Goal: Task Accomplishment & Management: Use online tool/utility

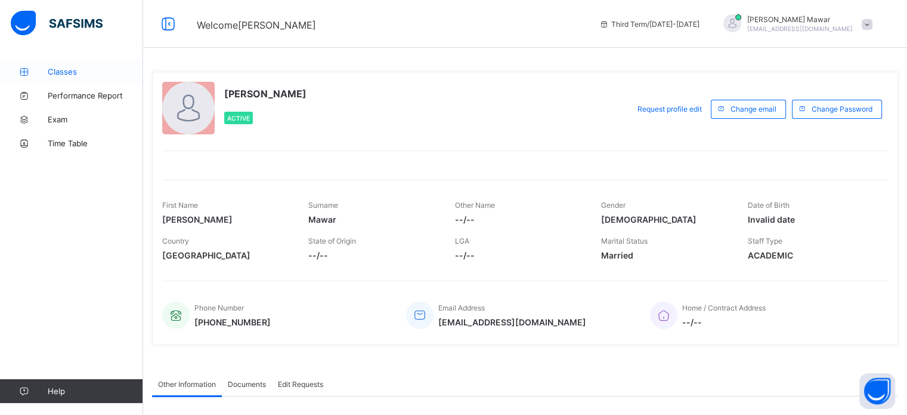
click at [82, 69] on span "Classes" at bounding box center [95, 72] width 95 height 10
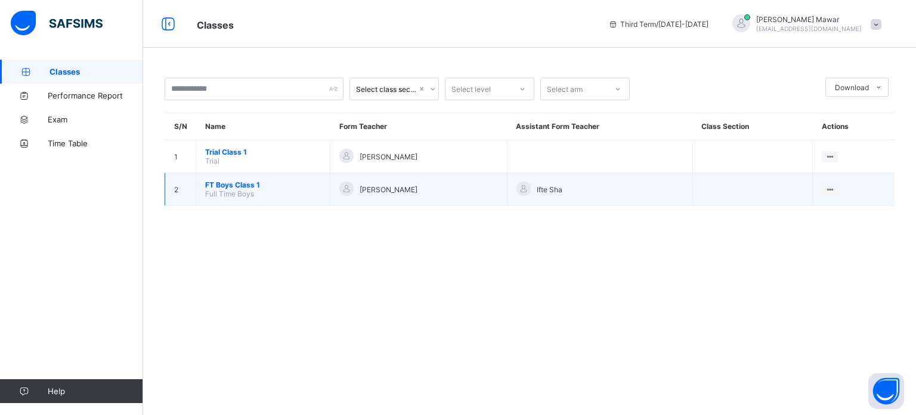
click at [224, 184] on span "FT Boys Class 1" at bounding box center [263, 184] width 116 height 9
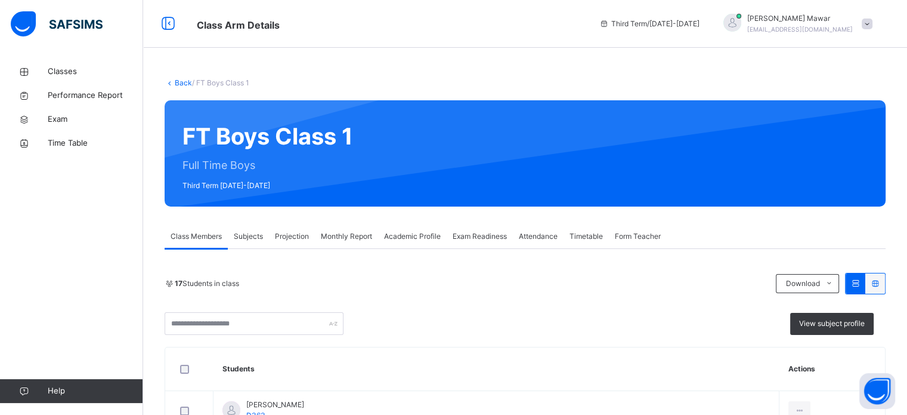
click at [284, 227] on div "Projection" at bounding box center [292, 236] width 46 height 24
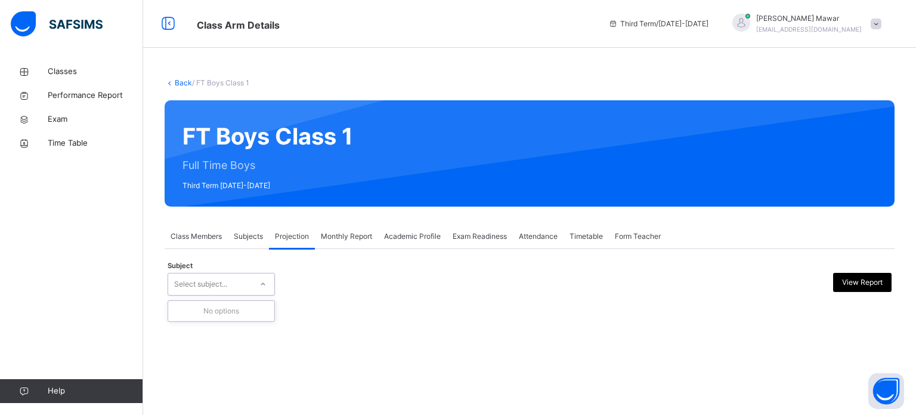
click at [313, 313] on div "Back / FT Boys Class 1 FT Boys Class 1 Full Time Boys Third Term [DATE]-[DATE] …" at bounding box center [529, 195] width 773 height 271
click at [295, 241] on span "Projection" at bounding box center [292, 236] width 34 height 11
click at [244, 314] on div "No options" at bounding box center [221, 311] width 106 height 20
click at [293, 234] on span "Projection" at bounding box center [292, 236] width 34 height 11
click at [249, 234] on span "Subjects" at bounding box center [248, 236] width 29 height 11
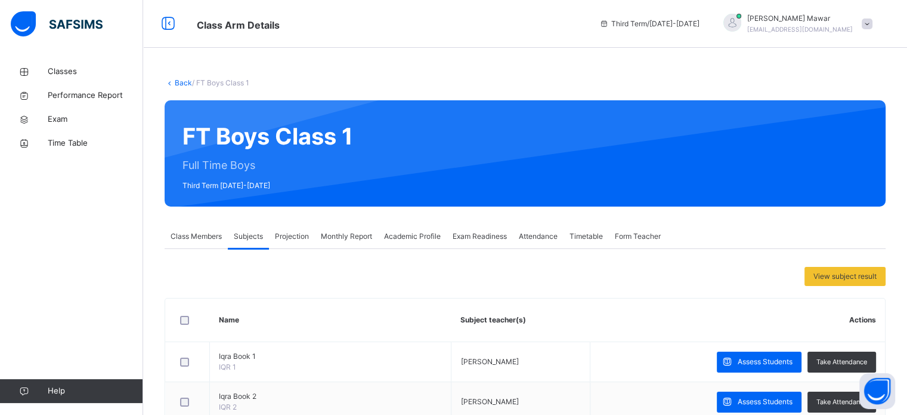
click at [194, 229] on div "Class Members" at bounding box center [196, 236] width 63 height 24
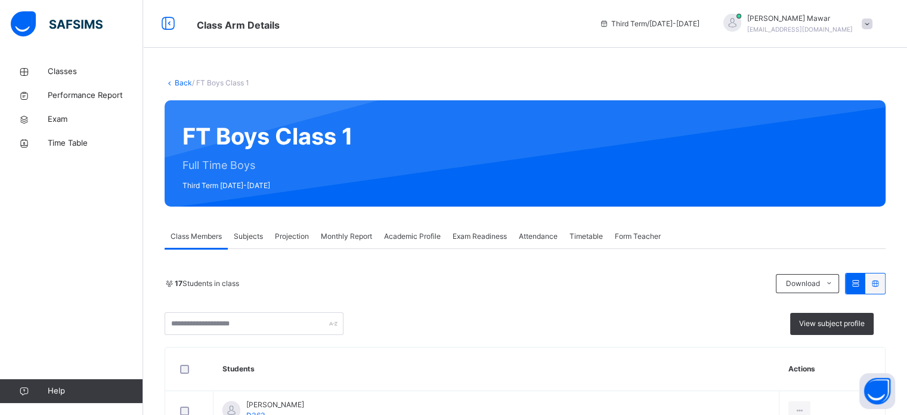
click at [291, 228] on div "Projection" at bounding box center [292, 236] width 46 height 24
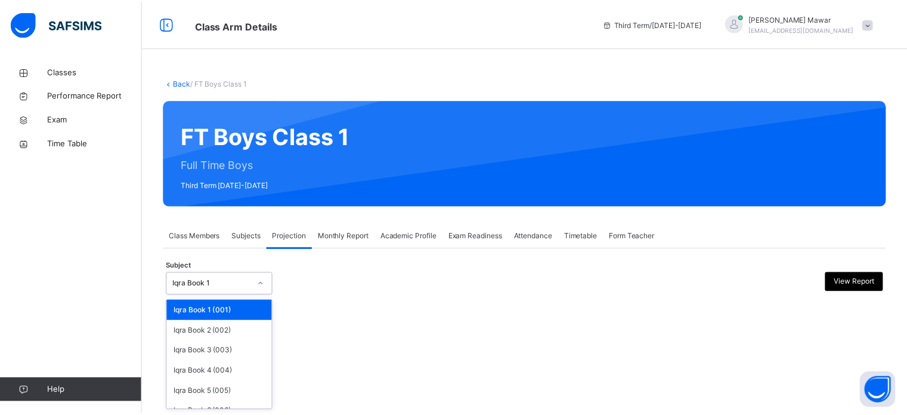
scroll to position [63, 0]
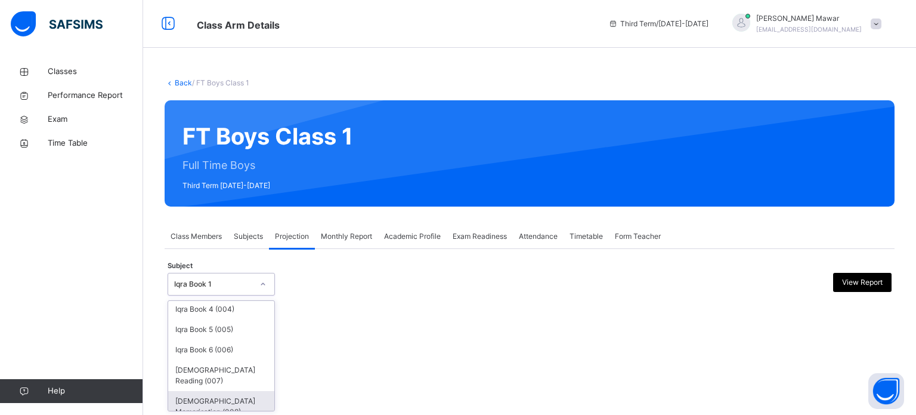
click at [256, 397] on div "[DEMOGRAPHIC_DATA] Memorisation (008)" at bounding box center [221, 406] width 106 height 31
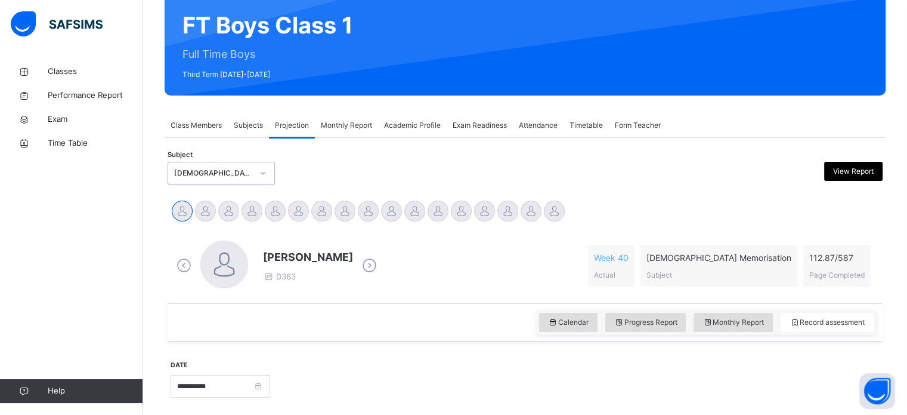
scroll to position [112, 0]
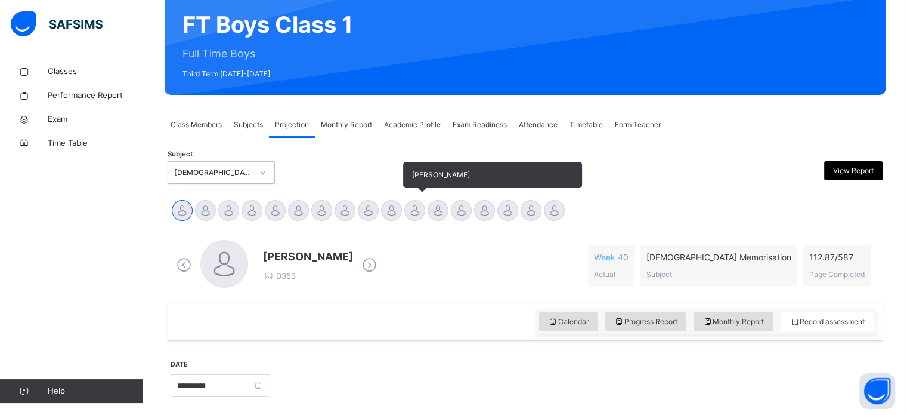
click at [425, 217] on div "[PERSON_NAME]" at bounding box center [414, 212] width 23 height 26
click at [413, 216] on div at bounding box center [414, 210] width 21 height 21
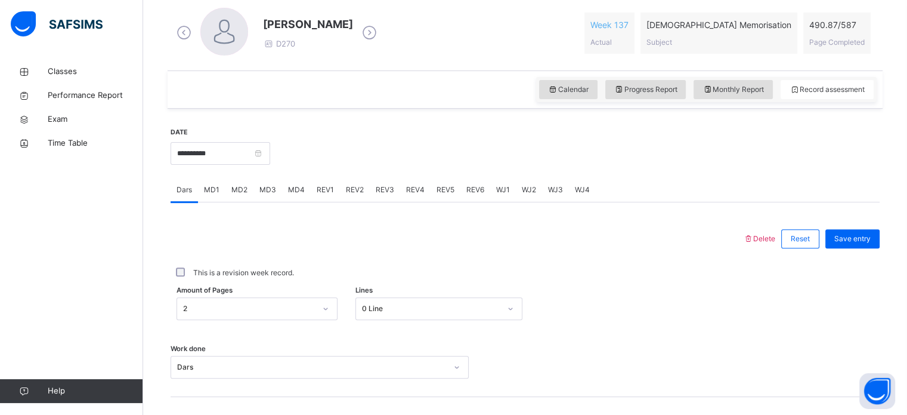
scroll to position [351, 0]
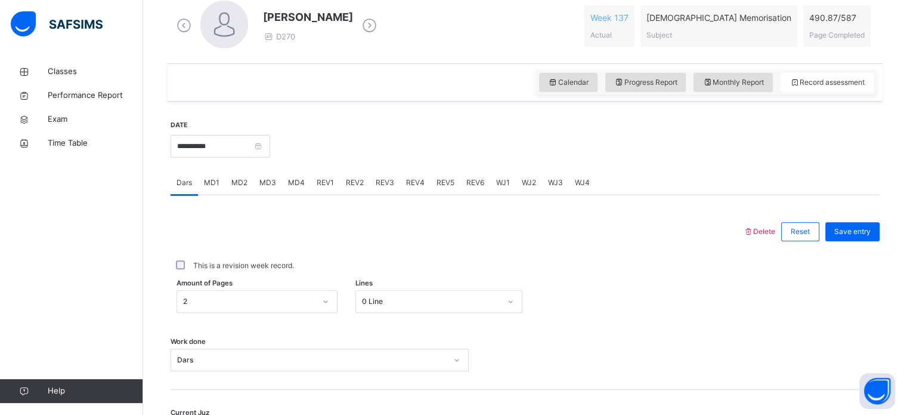
click at [244, 181] on span "MD2" at bounding box center [239, 182] width 16 height 11
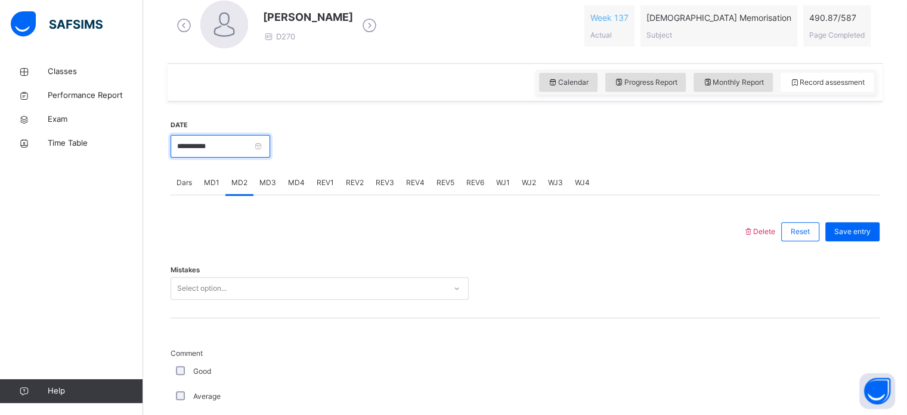
click at [230, 147] on input "**********" at bounding box center [221, 146] width 100 height 23
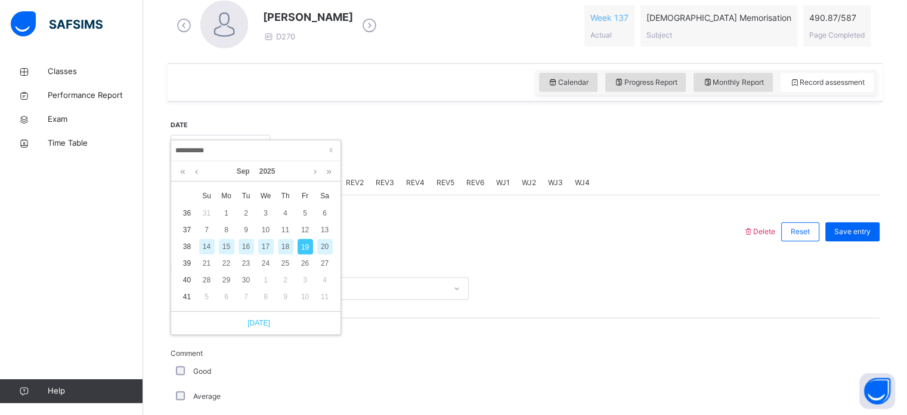
click at [260, 324] on link "[DATE]" at bounding box center [256, 322] width 29 height 11
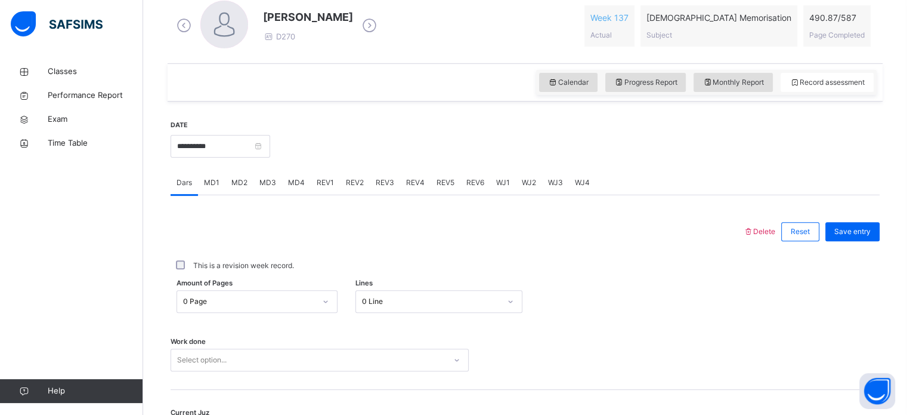
click at [239, 181] on span "MD2" at bounding box center [239, 182] width 16 height 11
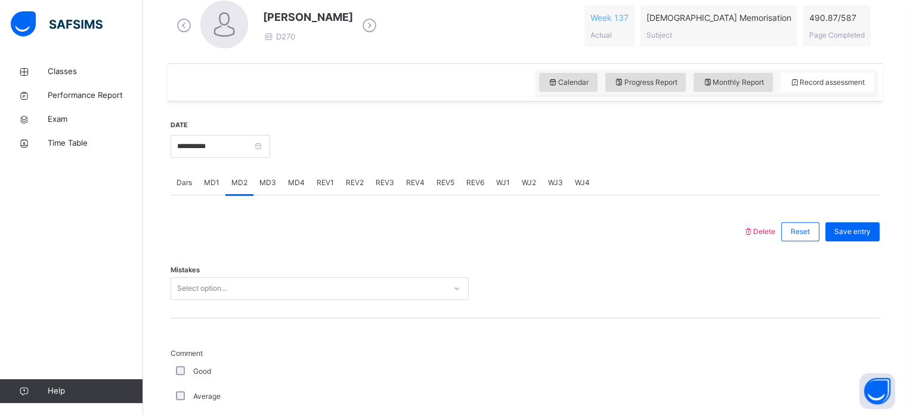
click at [313, 313] on div "Mistakes Select option..." at bounding box center [525, 282] width 709 height 71
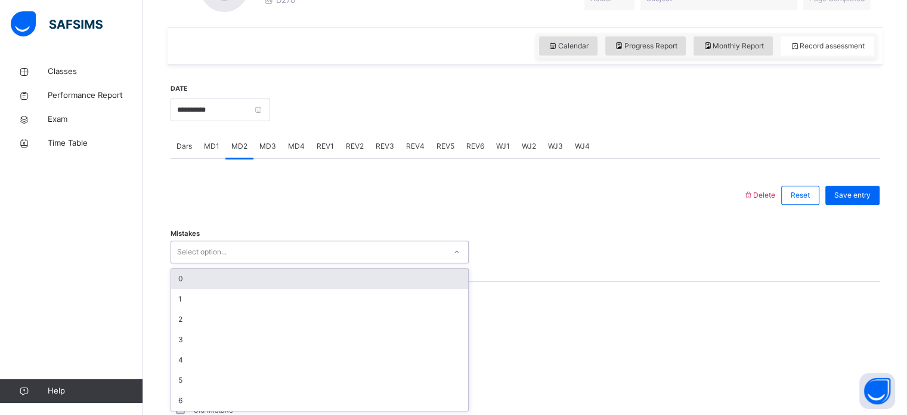
scroll to position [388, 0]
click at [222, 278] on div "0" at bounding box center [319, 278] width 297 height 20
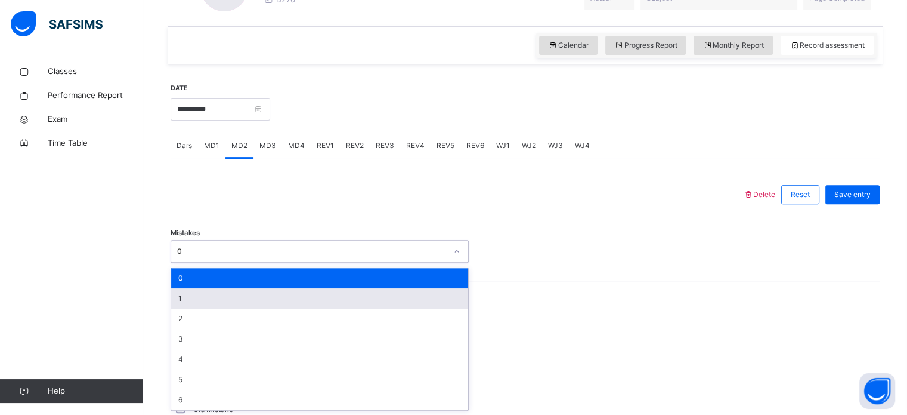
click at [217, 306] on div "1" at bounding box center [319, 298] width 297 height 20
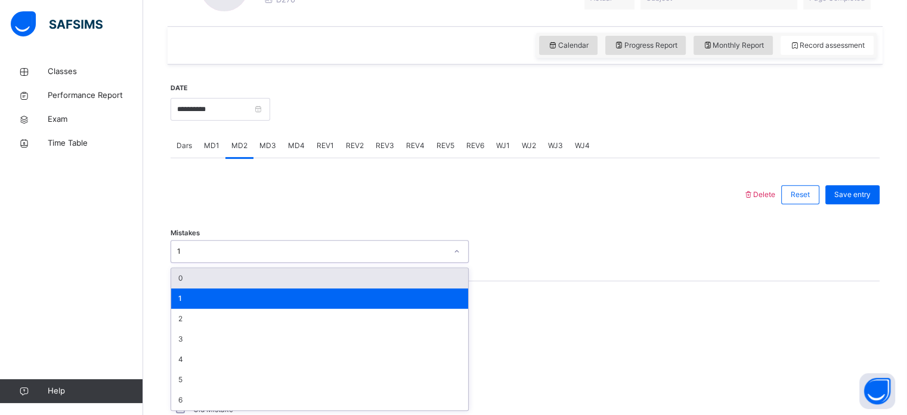
click at [576, 229] on div "Mistakes option 1, selected. option 0 focused, 1 of 7. 7 results available. Use…" at bounding box center [525, 245] width 709 height 71
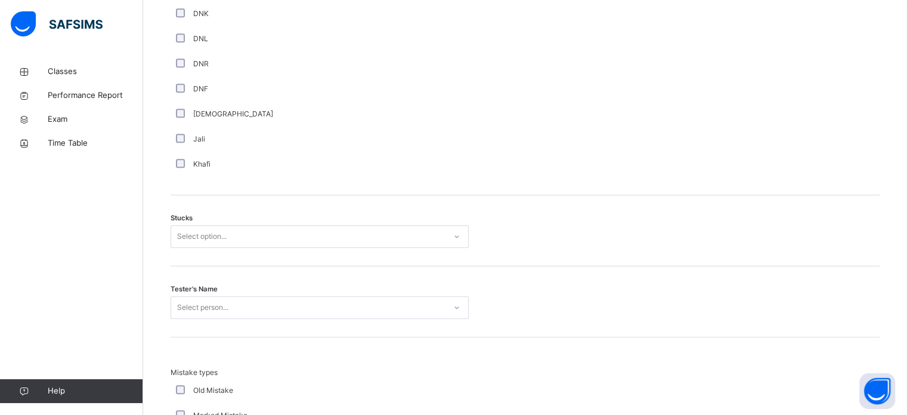
scroll to position [898, 0]
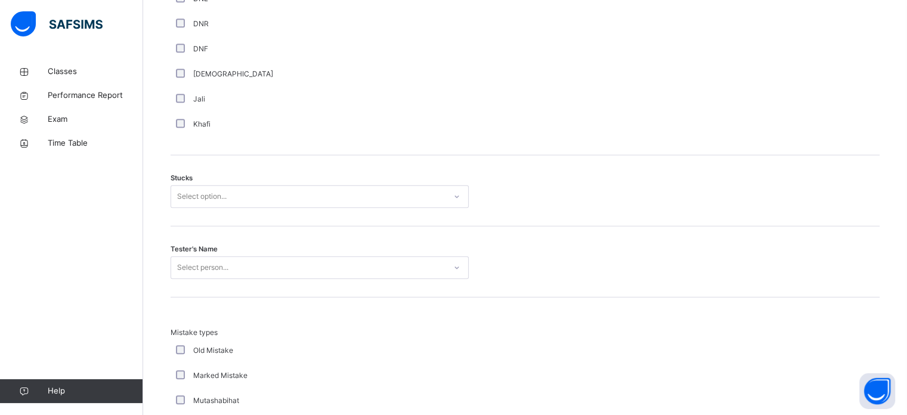
click at [274, 215] on div "Stucks Select option..." at bounding box center [525, 190] width 709 height 71
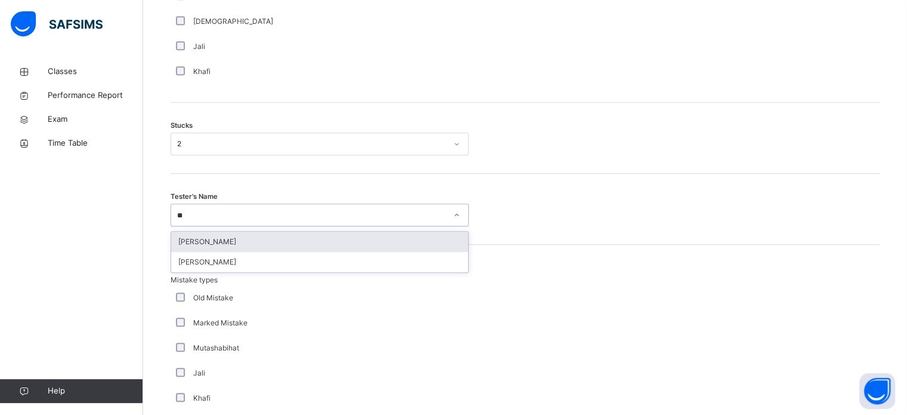
type input "***"
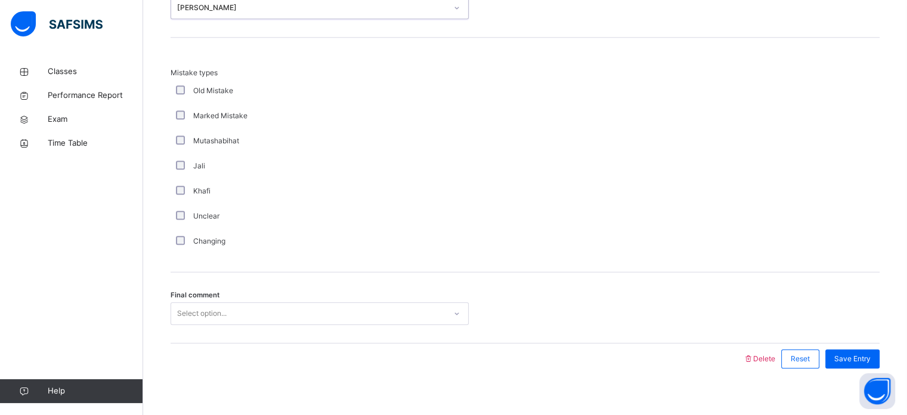
scroll to position [1170, 0]
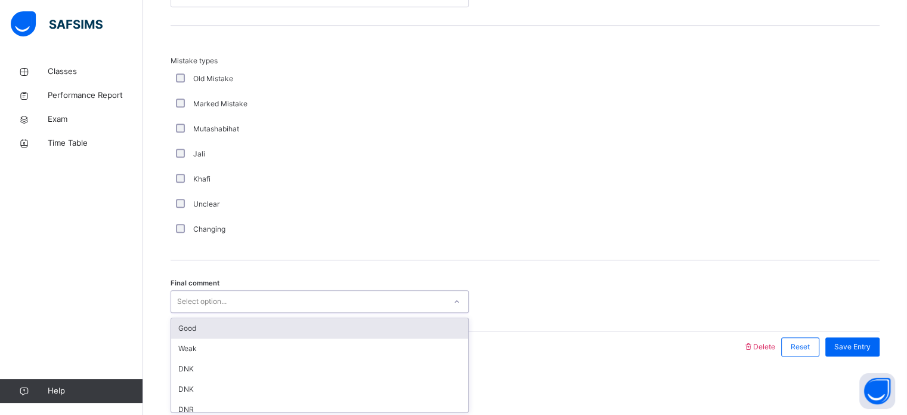
click at [261, 329] on div "Good" at bounding box center [319, 328] width 297 height 20
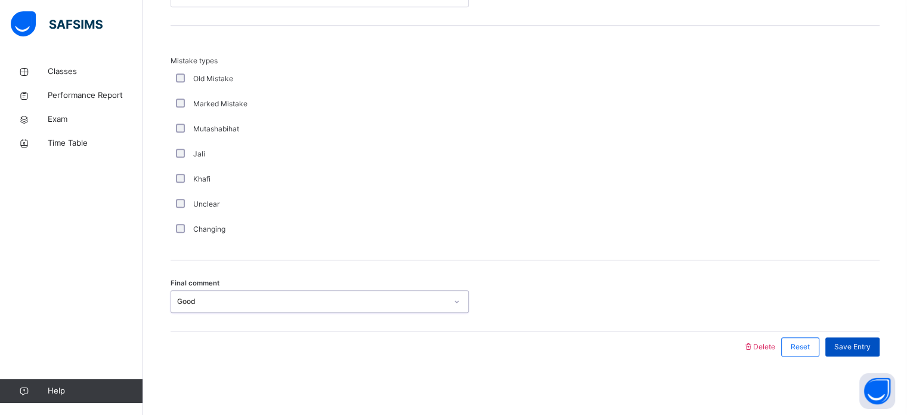
click at [872, 337] on div "Save Entry" at bounding box center [852, 346] width 54 height 19
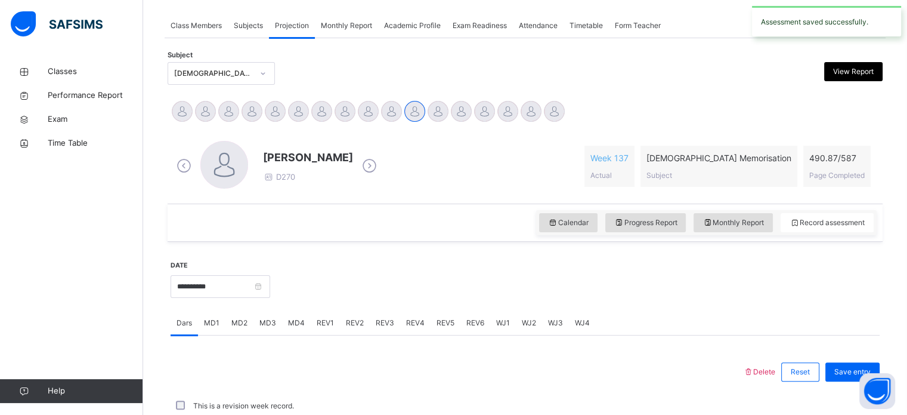
scroll to position [481, 0]
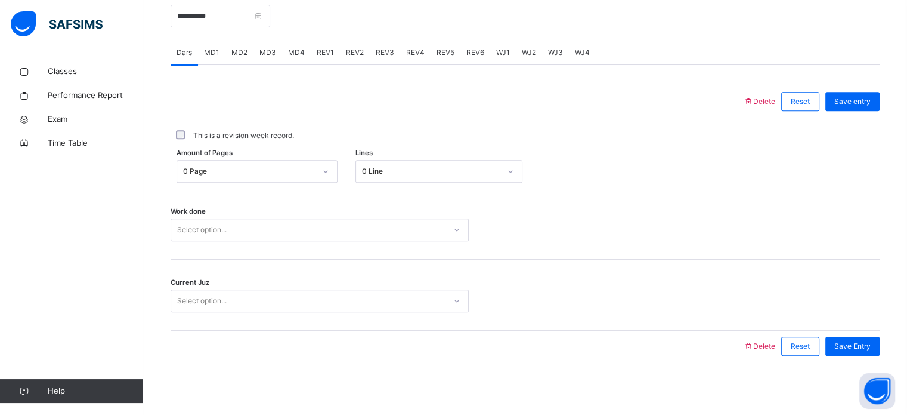
click at [282, 47] on div "MD4" at bounding box center [296, 53] width 29 height 24
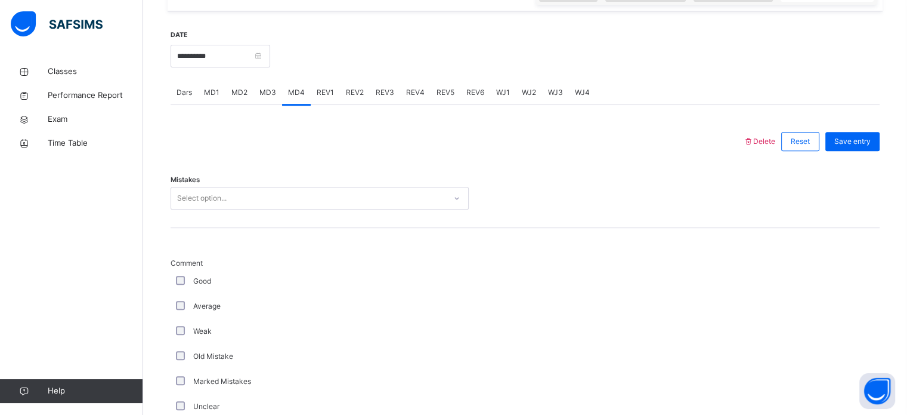
scroll to position [438, 0]
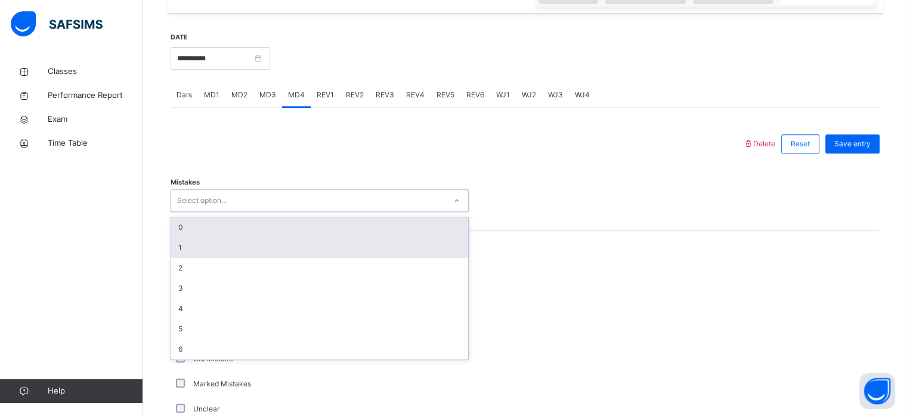
click at [190, 240] on div "1" at bounding box center [319, 247] width 297 height 20
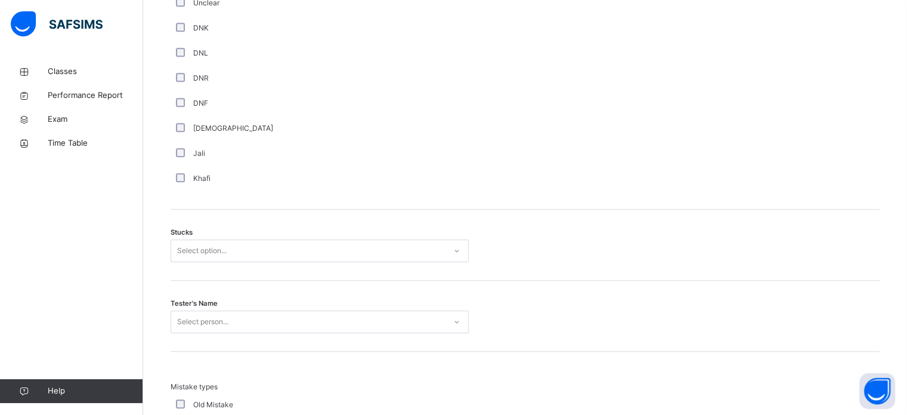
scroll to position [861, 0]
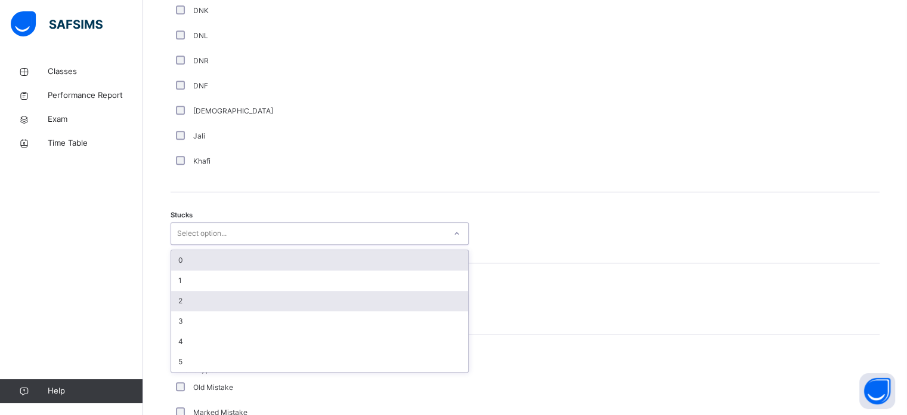
click at [194, 297] on div "2" at bounding box center [319, 300] width 297 height 20
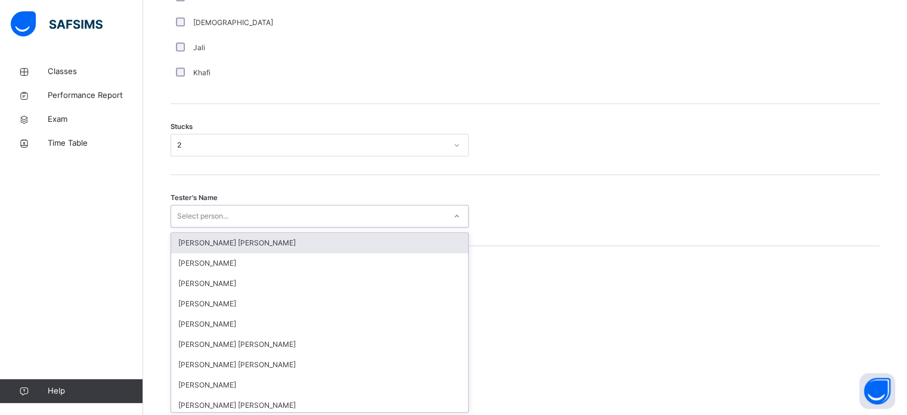
scroll to position [951, 0]
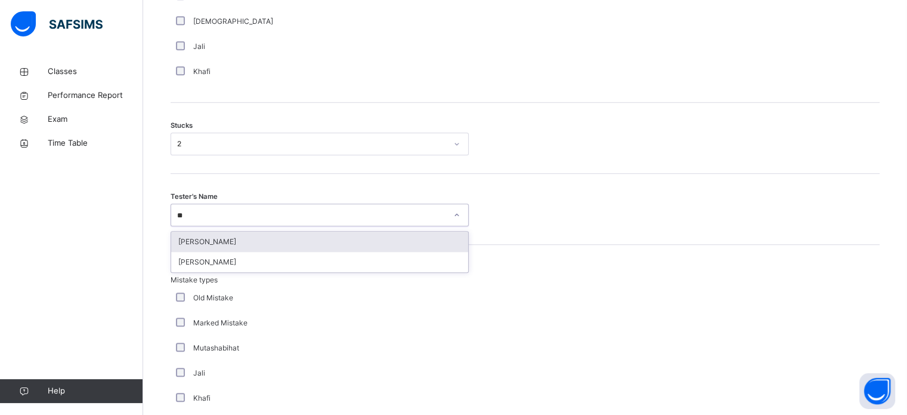
type input "***"
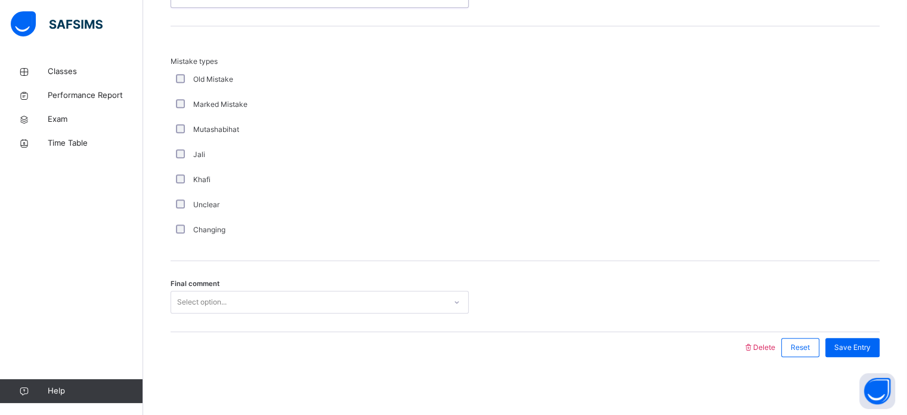
scroll to position [1170, 0]
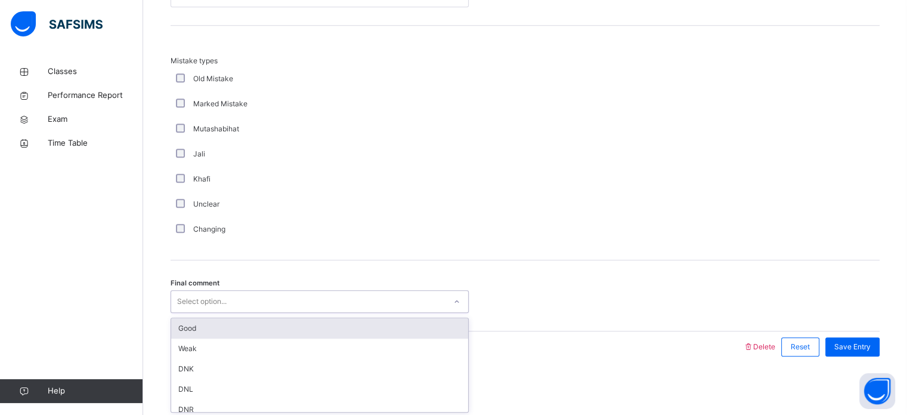
click at [231, 324] on div "Good" at bounding box center [319, 328] width 297 height 20
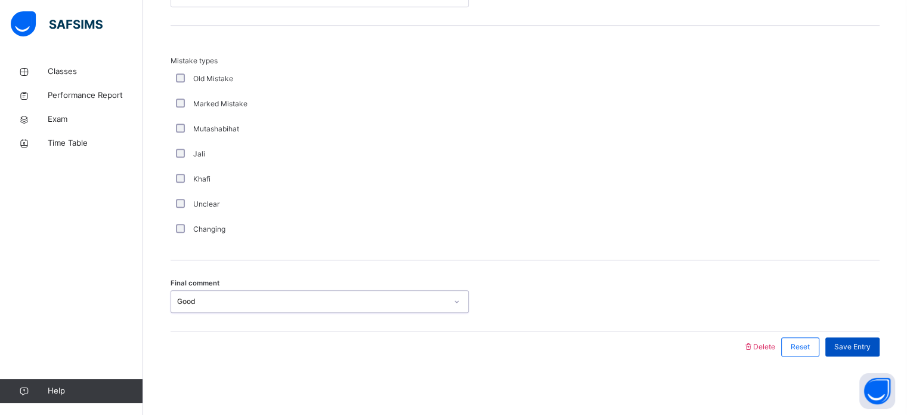
click at [862, 337] on div "Save Entry" at bounding box center [852, 346] width 54 height 19
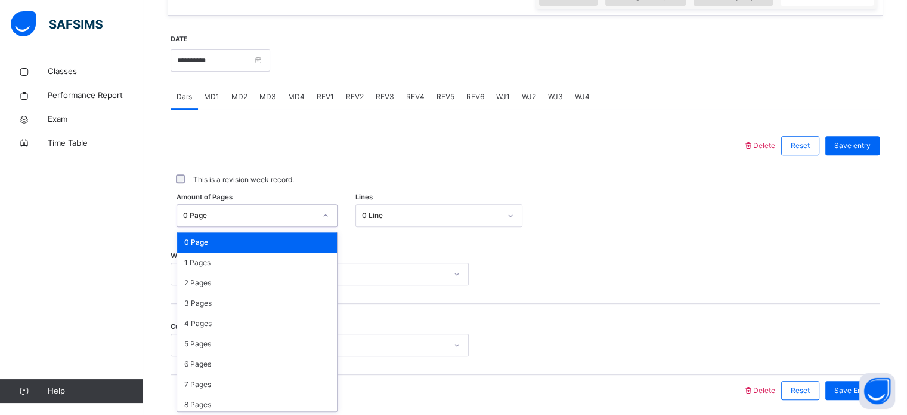
scroll to position [438, 0]
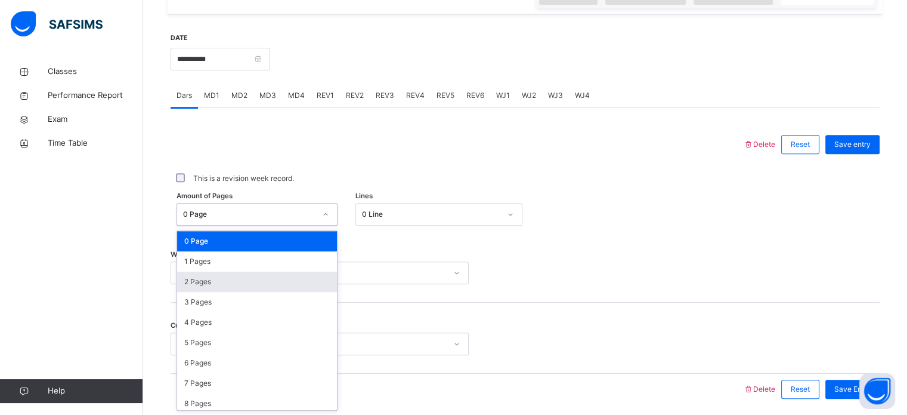
click at [220, 277] on div "2 Pages" at bounding box center [257, 281] width 160 height 20
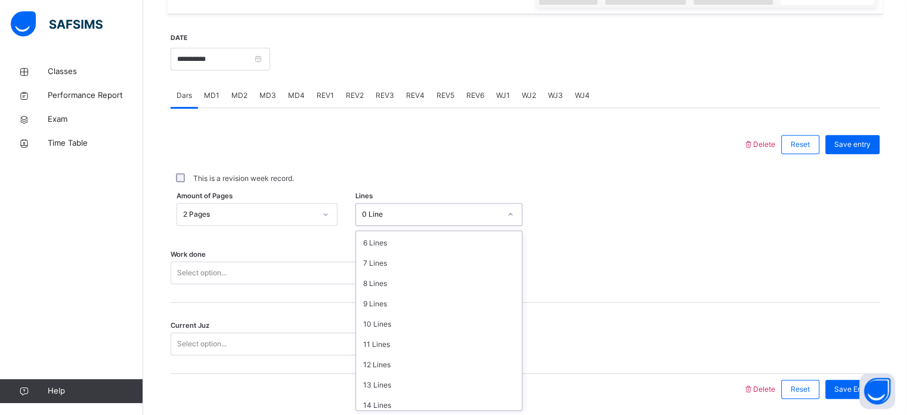
scroll to position [146, 0]
click at [394, 338] on div "12 Lines" at bounding box center [439, 339] width 166 height 20
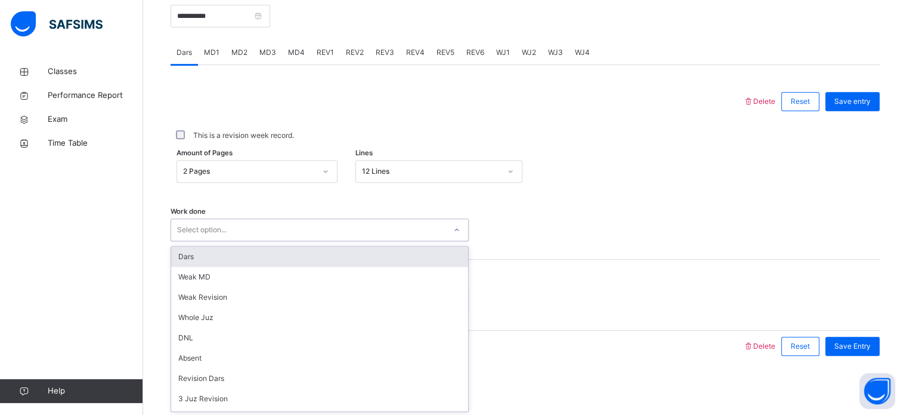
click at [224, 256] on div "Dars" at bounding box center [319, 256] width 297 height 20
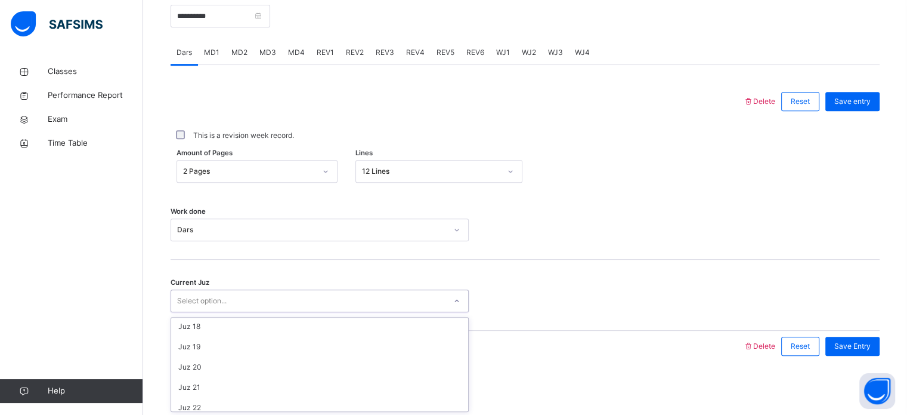
scroll to position [370, 0]
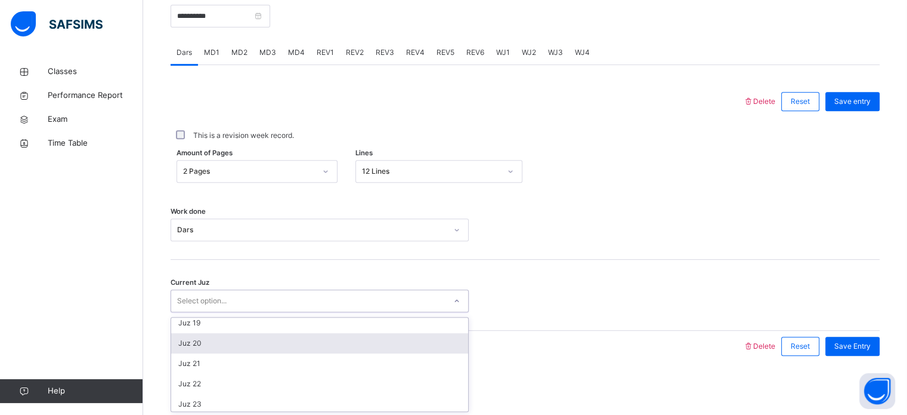
click at [217, 333] on div "Juz 20" at bounding box center [319, 343] width 297 height 20
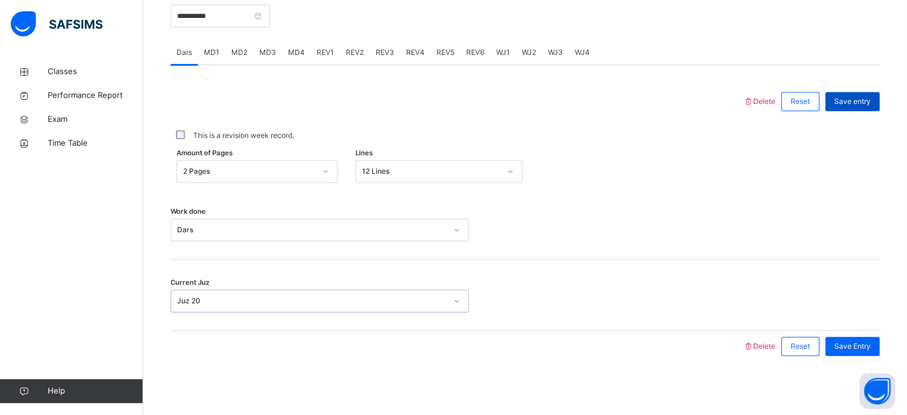
click at [868, 107] on div "Save entry" at bounding box center [852, 101] width 54 height 19
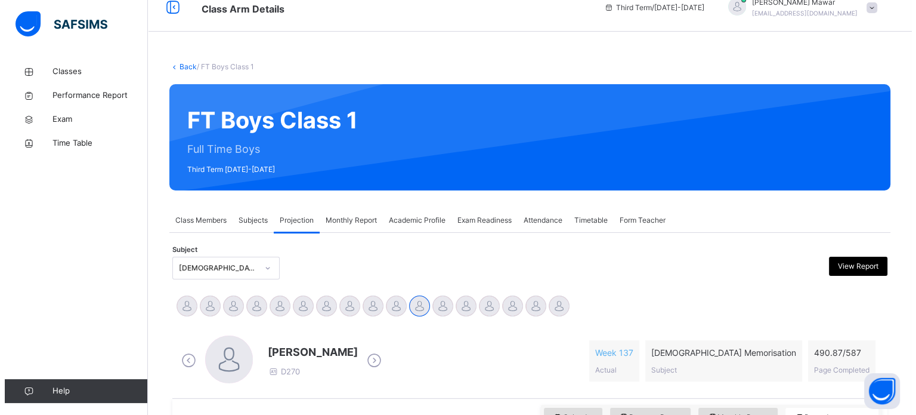
scroll to position [0, 0]
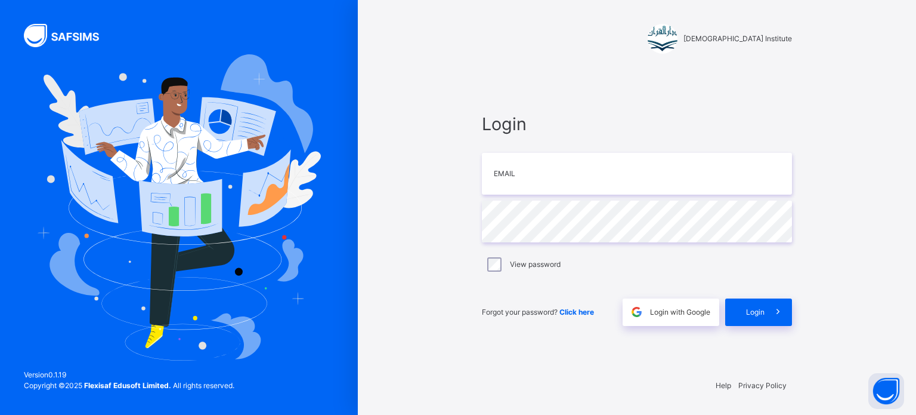
drag, startPoint x: 0, startPoint y: 112, endPoint x: 0, endPoint y: 2, distance: 109.7
click at [0, 75] on div at bounding box center [179, 207] width 358 height 415
